Goal: Book appointment/travel/reservation

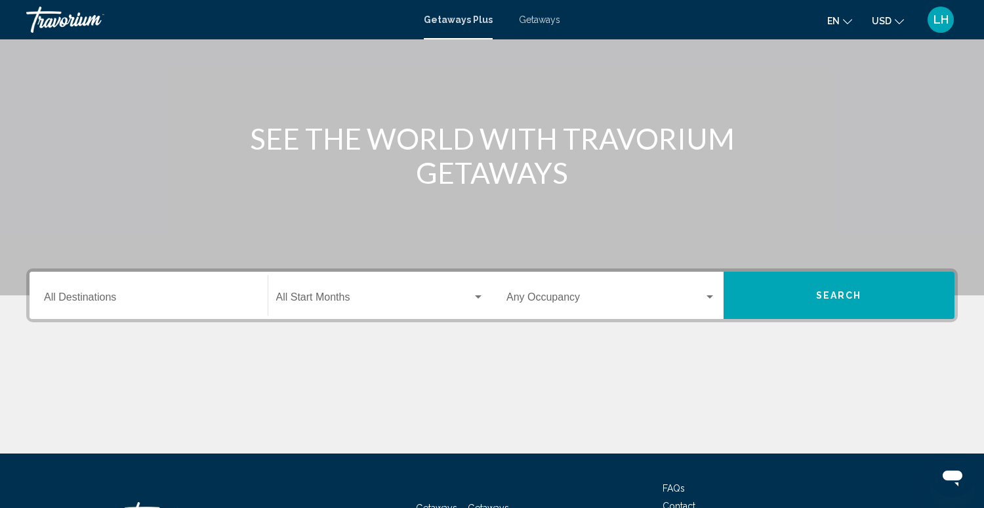
scroll to position [103, 0]
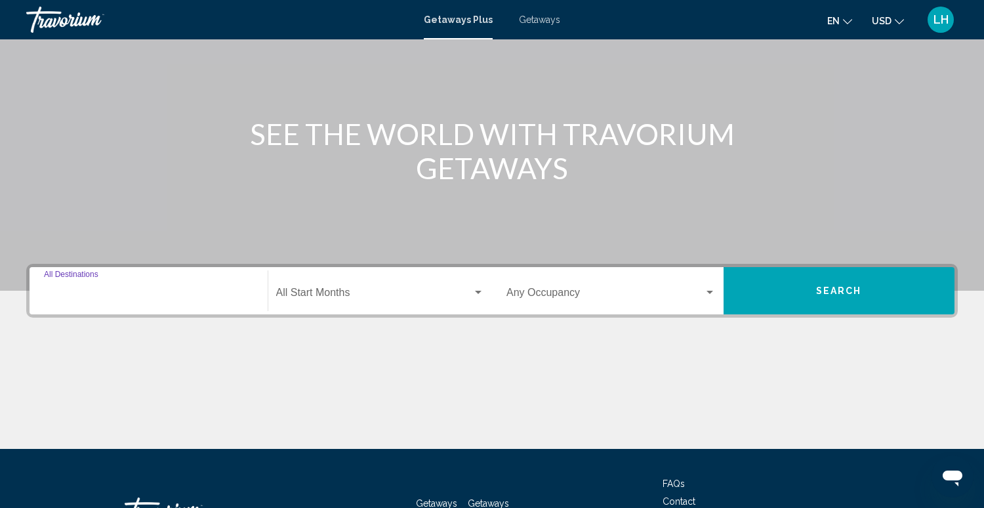
click at [186, 289] on input "Destination All Destinations" at bounding box center [148, 295] width 209 height 12
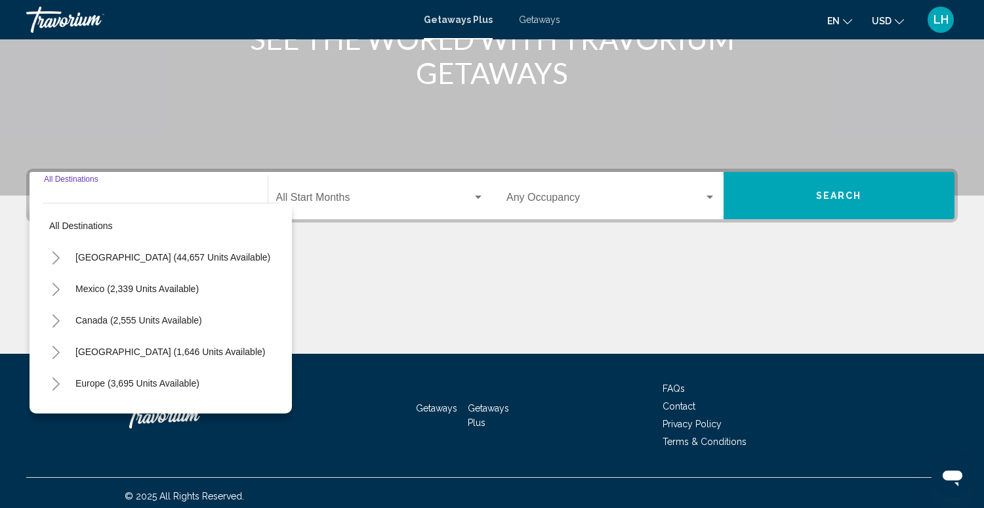
scroll to position [204, 0]
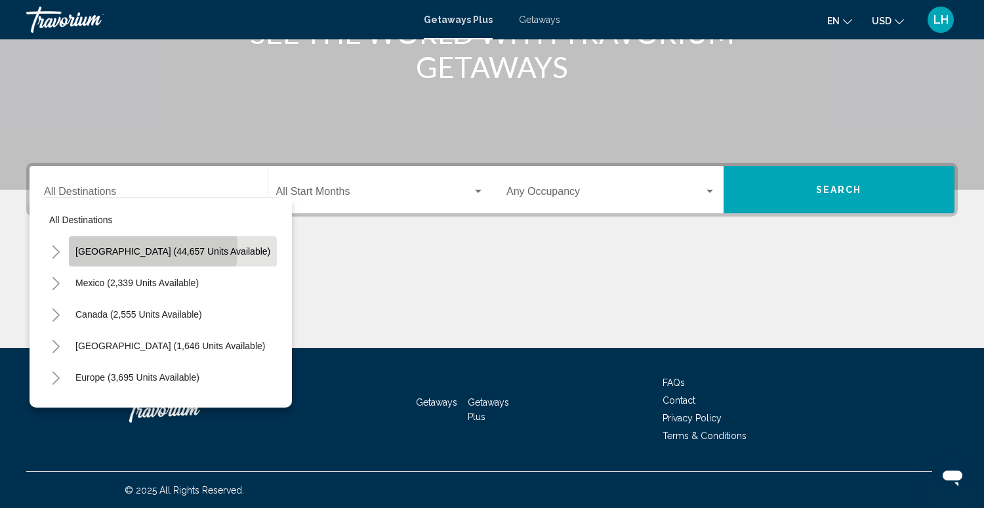
click at [104, 247] on span "[GEOGRAPHIC_DATA] (44,657 units available)" at bounding box center [172, 251] width 195 height 11
type input "**********"
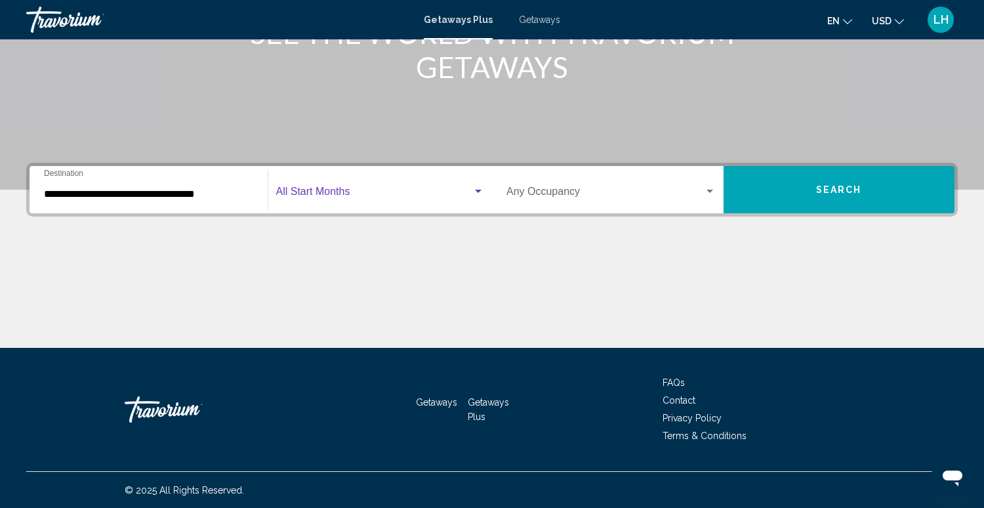
click at [336, 193] on span "Search widget" at bounding box center [374, 194] width 197 height 12
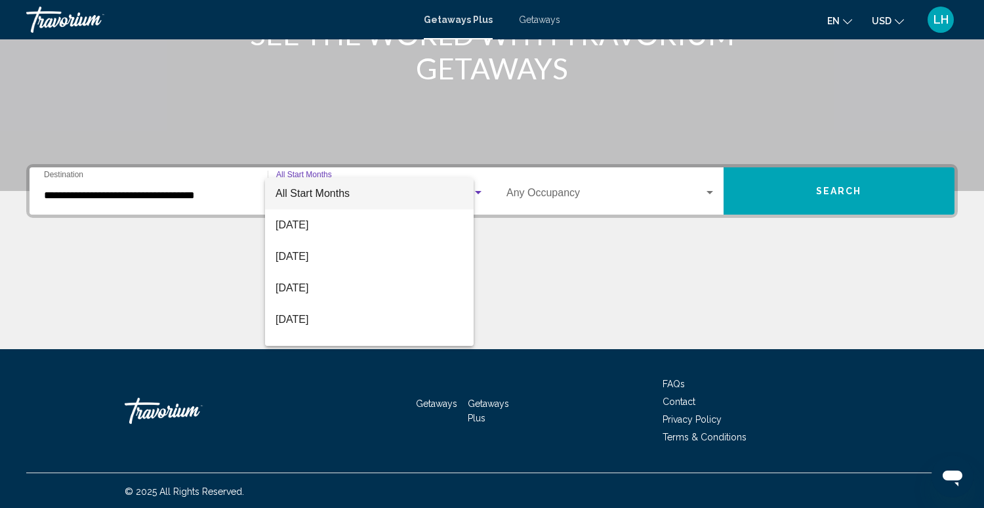
scroll to position [202, 0]
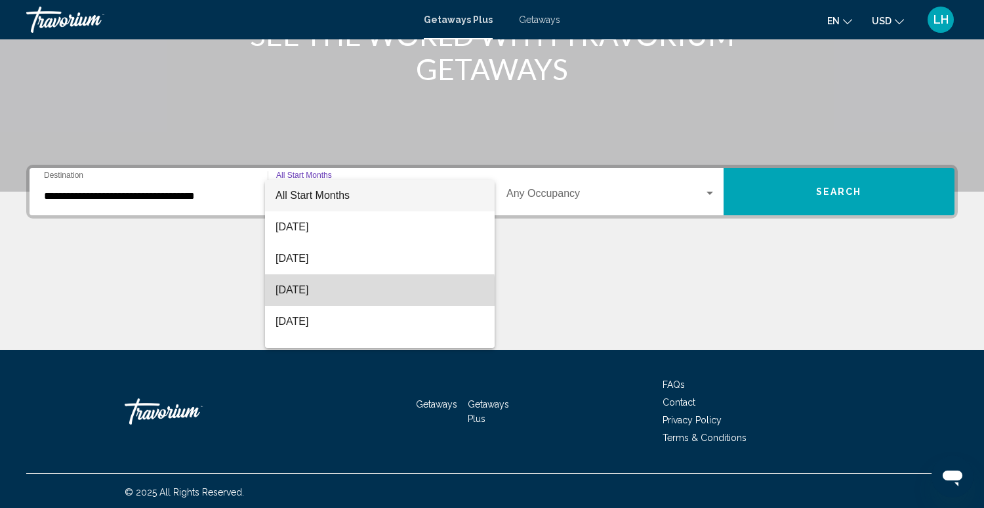
click at [350, 291] on span "[DATE]" at bounding box center [380, 290] width 209 height 32
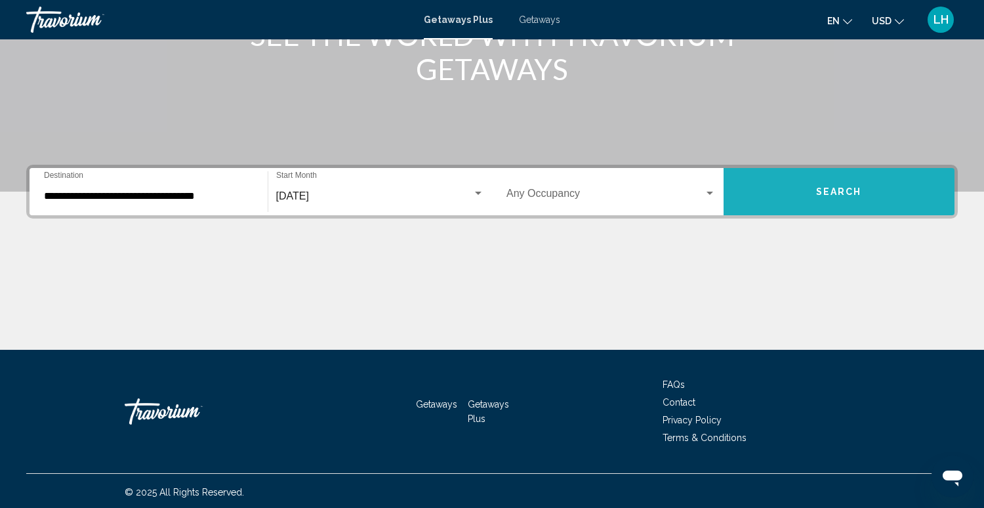
click at [866, 194] on button "Search" at bounding box center [840, 191] width 232 height 47
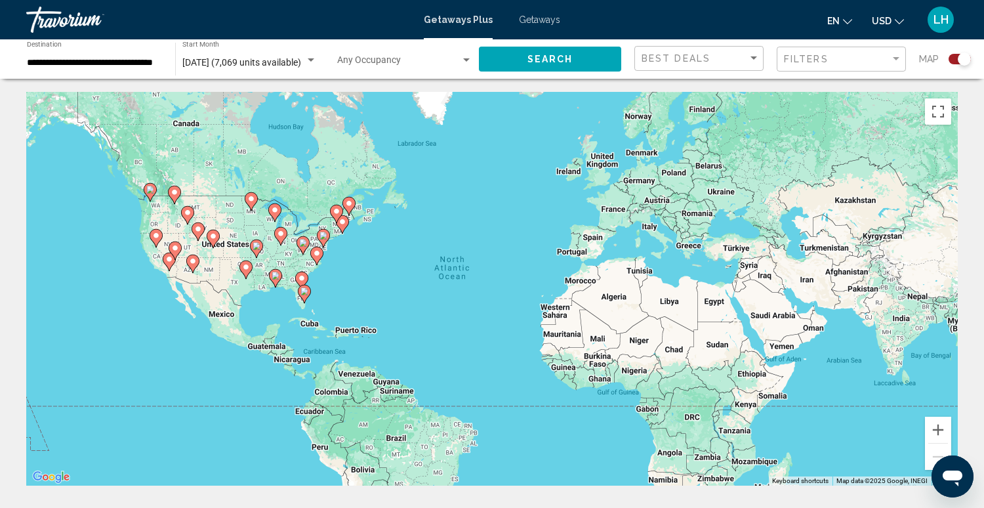
click at [952, 60] on div "Search widget" at bounding box center [960, 59] width 22 height 11
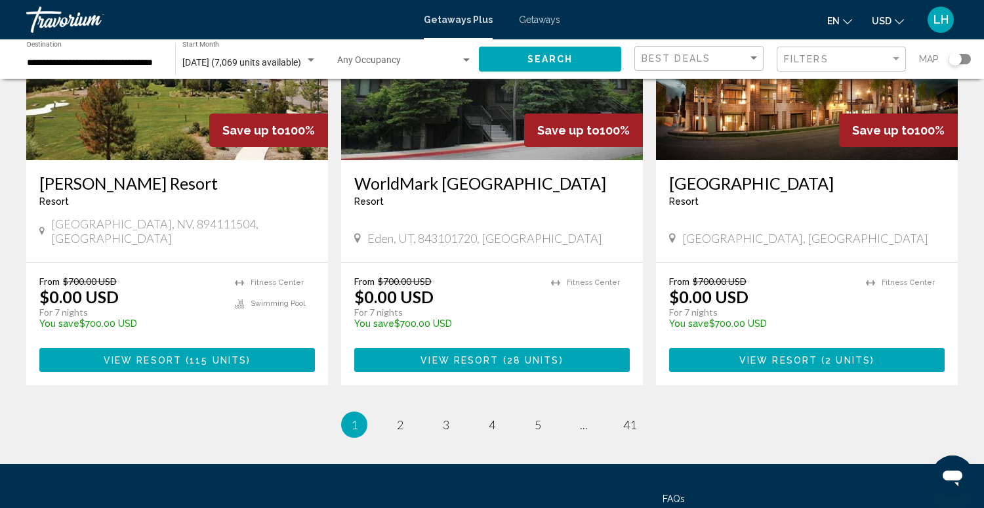
scroll to position [1567, 0]
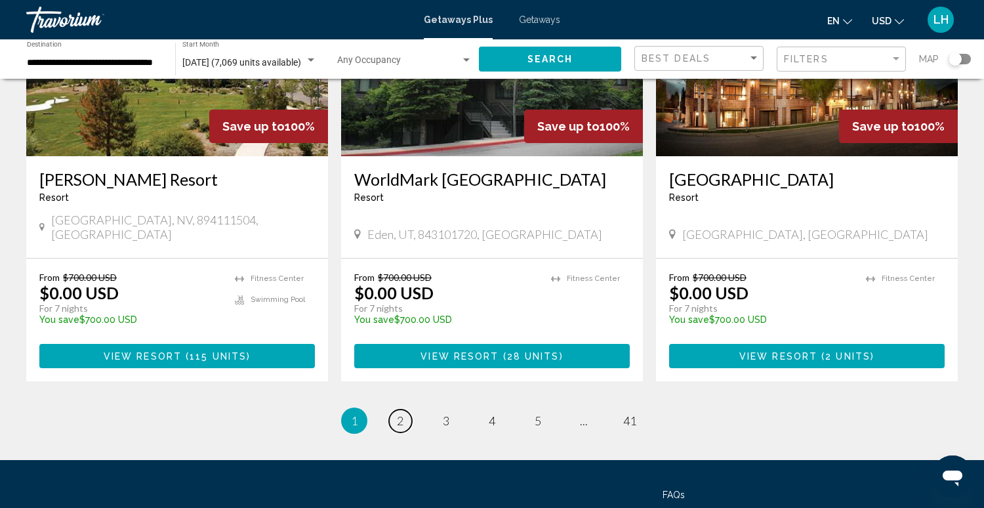
drag, startPoint x: 400, startPoint y: 387, endPoint x: 410, endPoint y: 384, distance: 9.8
click at [401, 413] on span "2" at bounding box center [400, 420] width 7 height 14
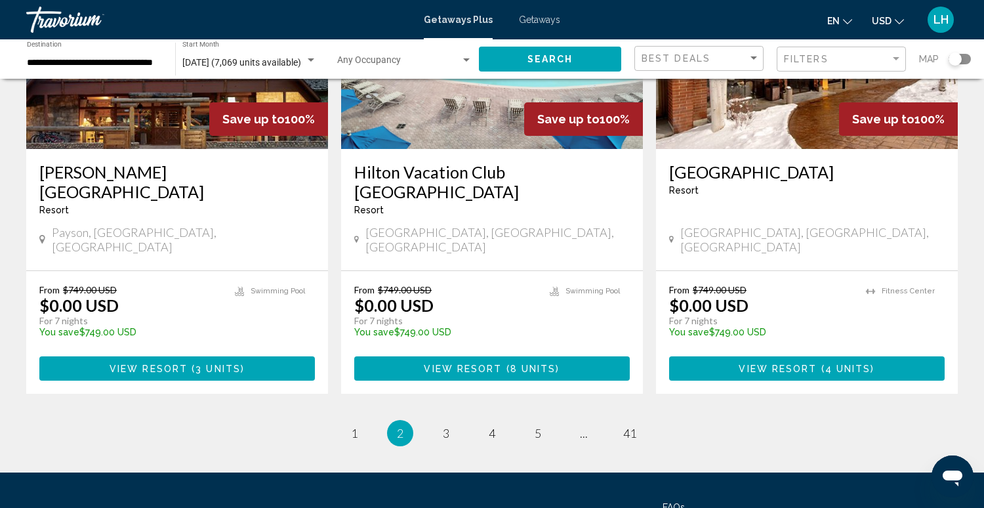
scroll to position [1655, 0]
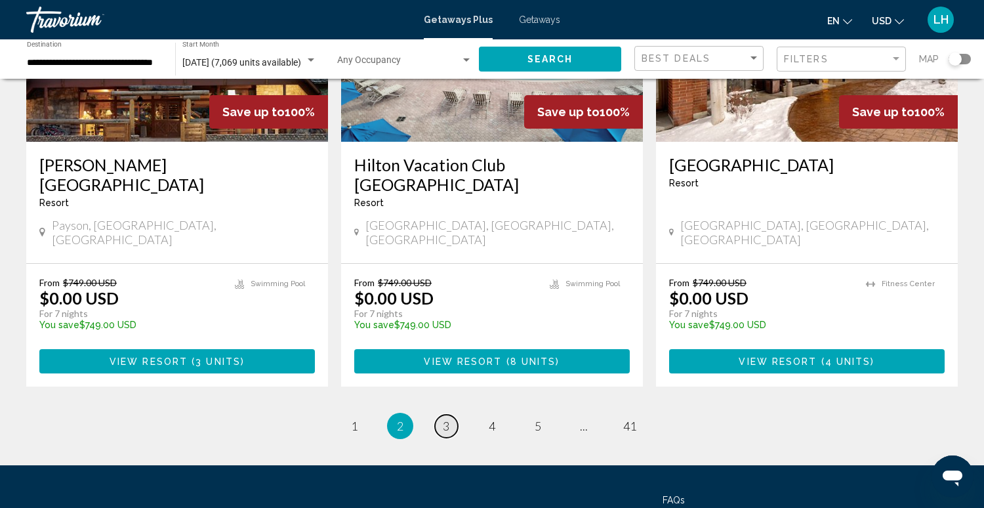
click at [447, 419] on span "3" at bounding box center [446, 426] width 7 height 14
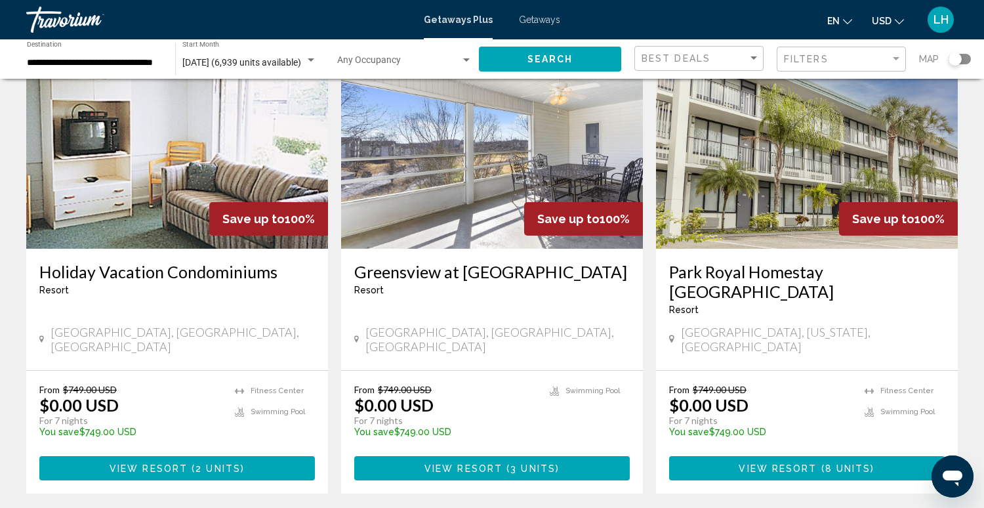
scroll to position [1688, 0]
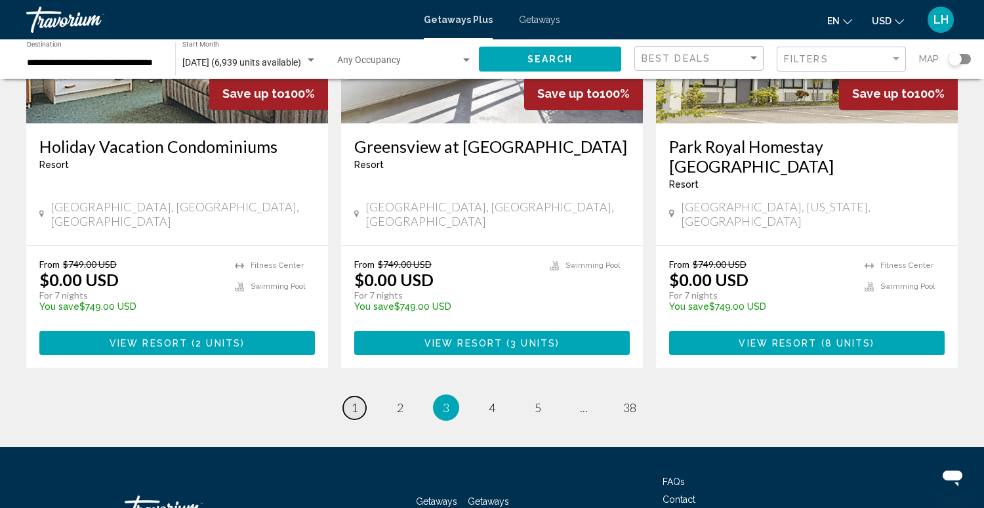
click at [356, 400] on span "1" at bounding box center [354, 407] width 7 height 14
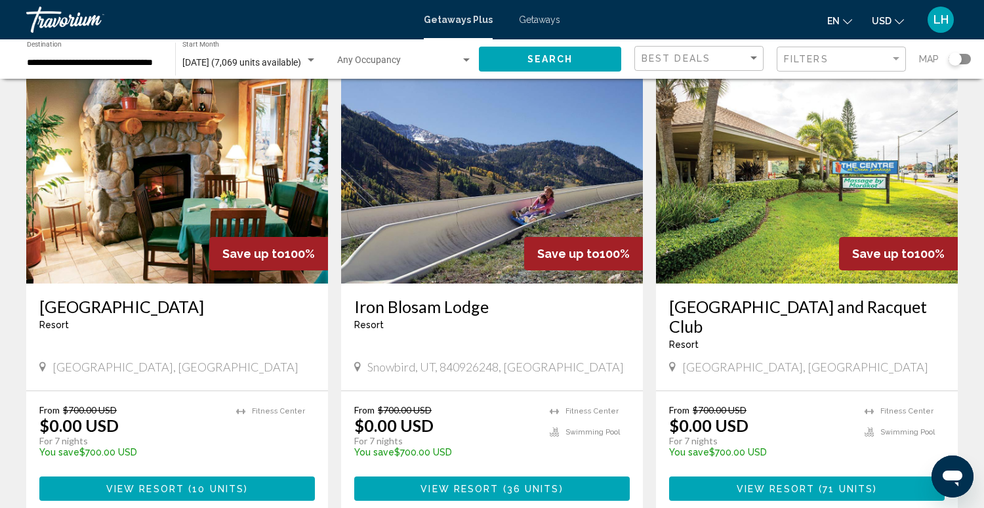
scroll to position [46, 0]
